Goal: Check status: Check status

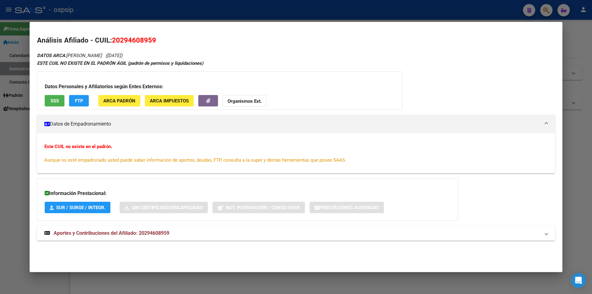
click at [218, 7] on div at bounding box center [296, 147] width 592 height 294
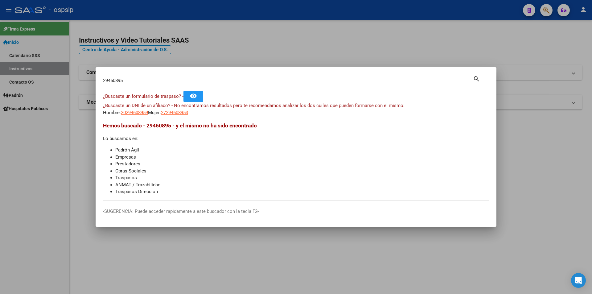
click at [219, 7] on div at bounding box center [296, 147] width 592 height 294
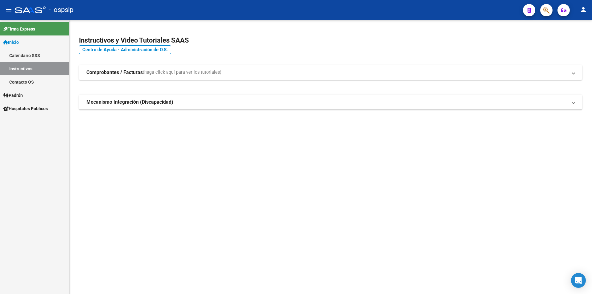
drag, startPoint x: 221, startPoint y: 8, endPoint x: 286, endPoint y: 12, distance: 65.5
click at [222, 8] on div "- ospsip" at bounding box center [266, 10] width 503 height 14
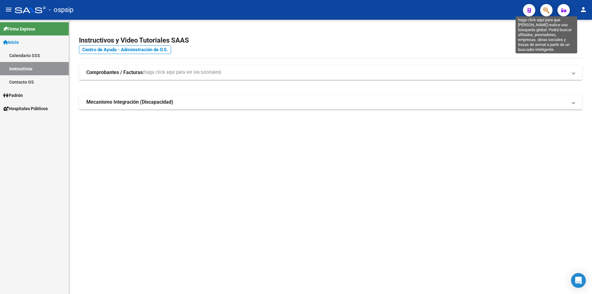
click at [549, 12] on icon "button" at bounding box center [546, 10] width 6 height 7
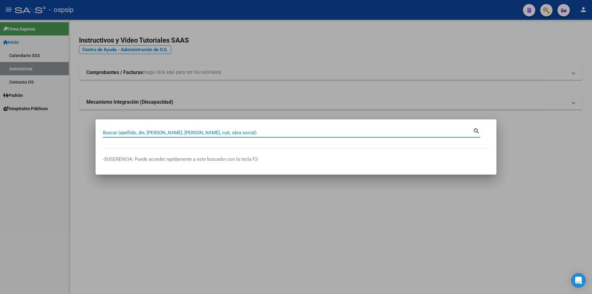
click at [234, 132] on input "Buscar (apellido, dni, [PERSON_NAME], [PERSON_NAME], cuit, obra social)" at bounding box center [288, 133] width 370 height 6
type input "32543386"
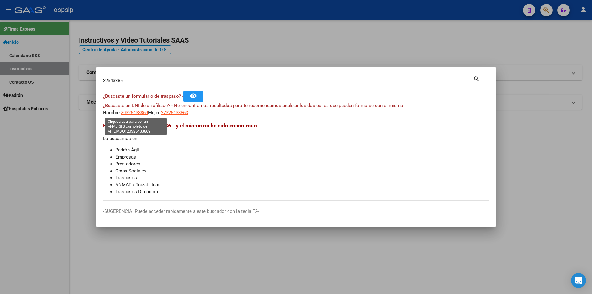
click at [140, 113] on span "20325433869" at bounding box center [134, 113] width 27 height 6
type textarea "20325433869"
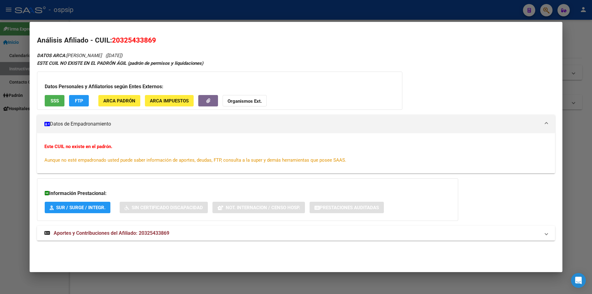
click at [54, 100] on span "SSS" at bounding box center [55, 101] width 8 height 6
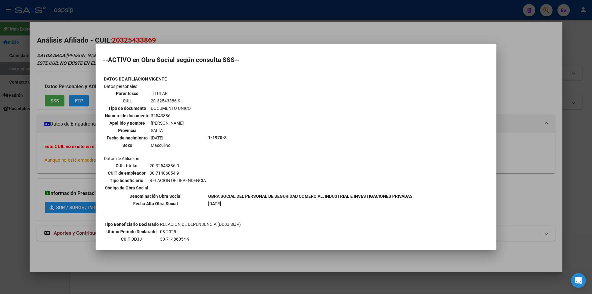
scroll to position [56, 0]
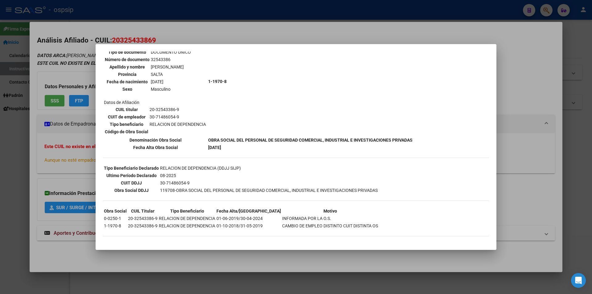
click at [80, 185] on div at bounding box center [296, 147] width 592 height 294
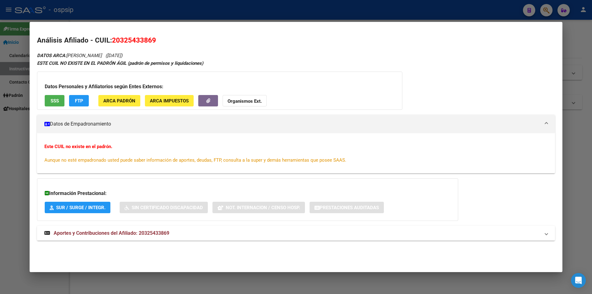
click at [139, 230] on span "Aportes y Contribuciones del Afiliado: 20325433869" at bounding box center [112, 233] width 116 height 6
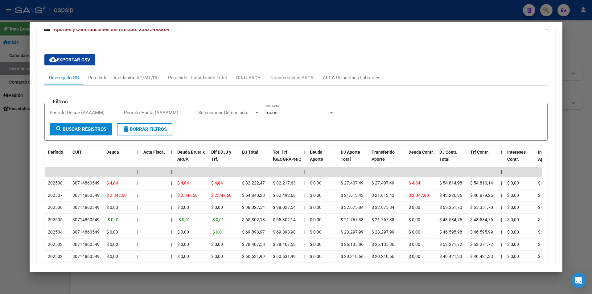
scroll to position [118, 0]
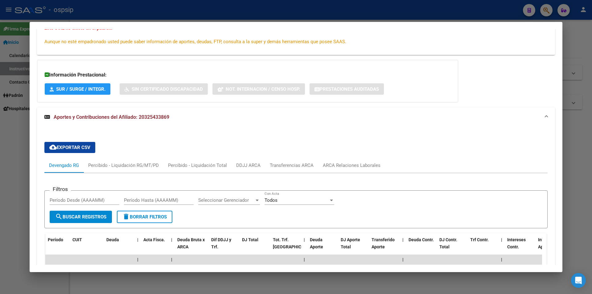
click at [247, 10] on div at bounding box center [296, 147] width 592 height 294
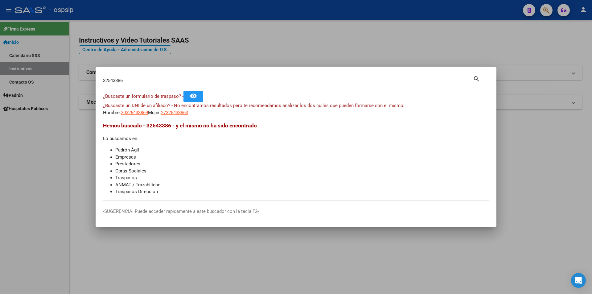
click at [281, 38] on div at bounding box center [296, 147] width 592 height 294
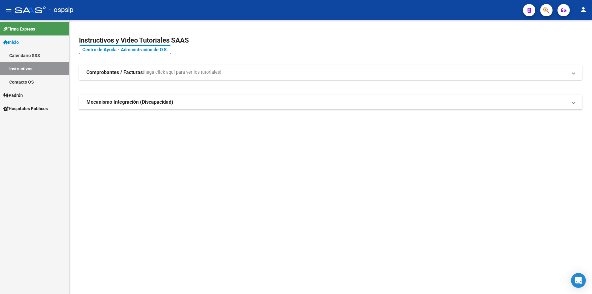
drag, startPoint x: 283, startPoint y: 38, endPoint x: 305, endPoint y: 38, distance: 22.2
click at [284, 38] on h2 "Instructivos y Video Tutoriales SAAS" at bounding box center [330, 41] width 503 height 12
